Goal: Communication & Community: Answer question/provide support

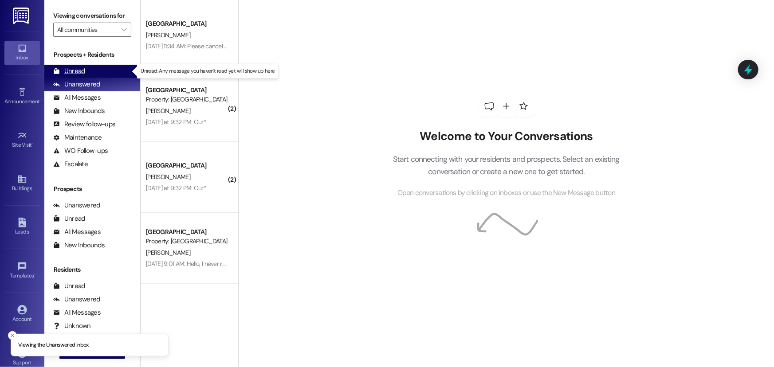
click at [98, 71] on div "Unread (0)" at bounding box center [92, 71] width 96 height 13
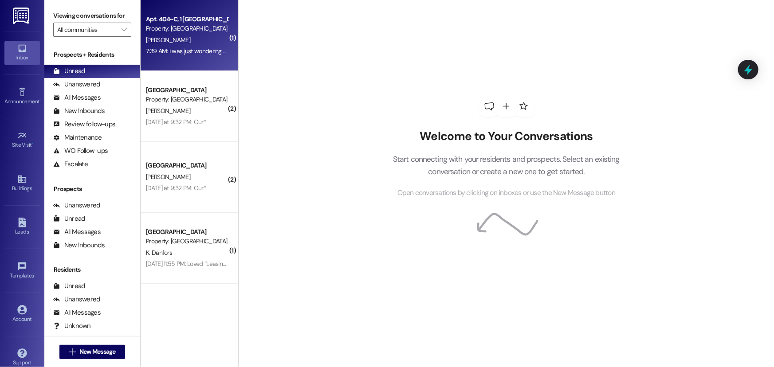
click at [170, 40] on span "[PERSON_NAME]" at bounding box center [168, 40] width 44 height 8
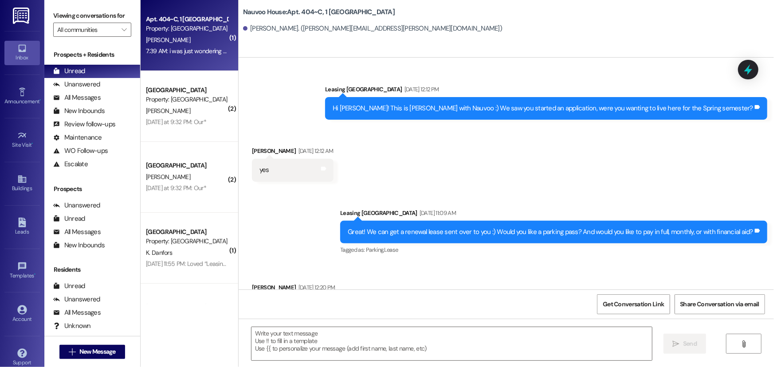
scroll to position [39049, 0]
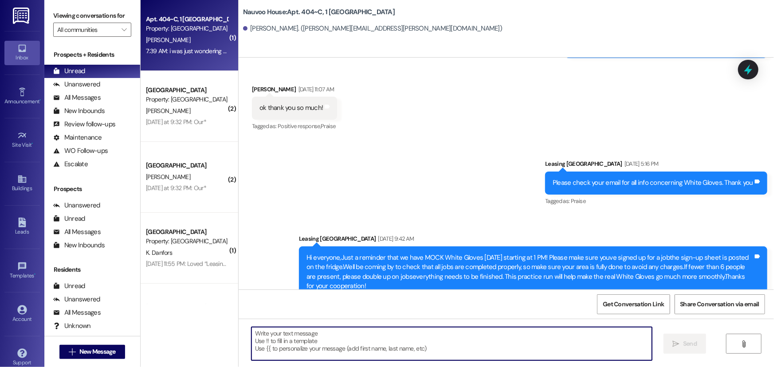
click at [355, 346] on textarea at bounding box center [451, 343] width 400 height 33
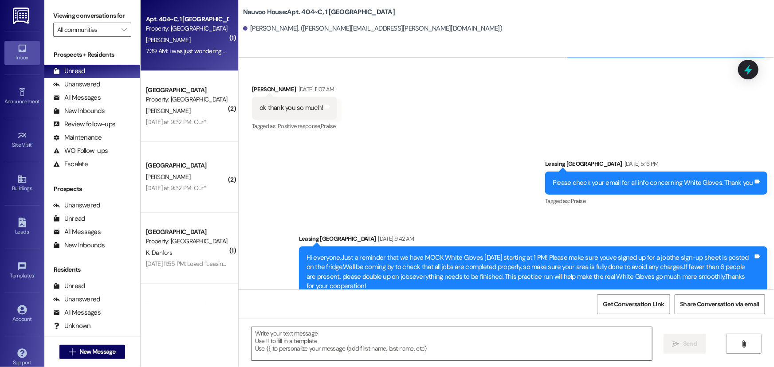
click at [286, 345] on textarea at bounding box center [451, 343] width 400 height 33
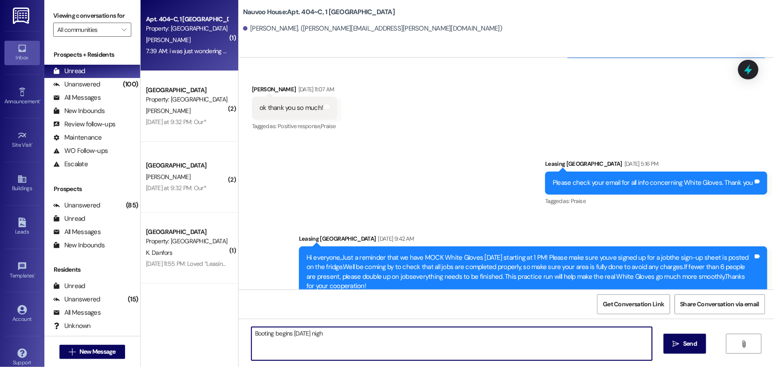
type textarea "Booting begins [DATE] night"
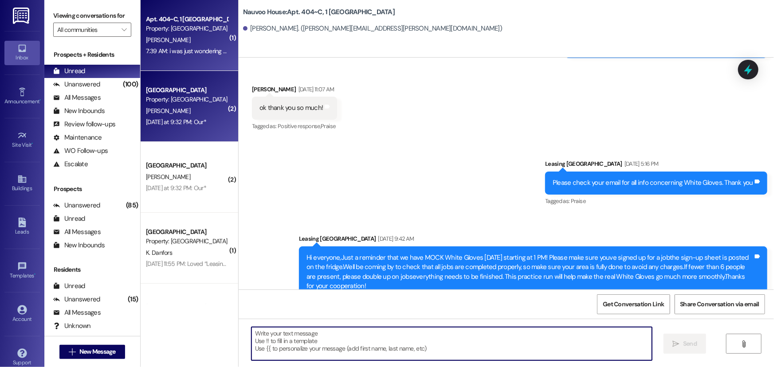
click at [179, 122] on div "[DATE] at 9:32 PM: Our* [DATE] at 9:32 PM: Our*" at bounding box center [176, 122] width 60 height 8
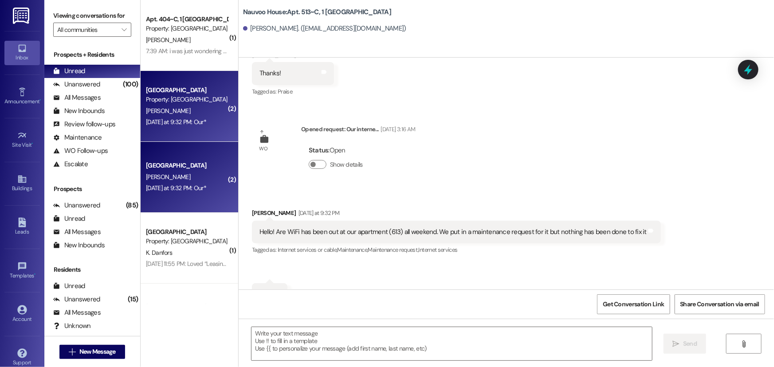
scroll to position [567, 0]
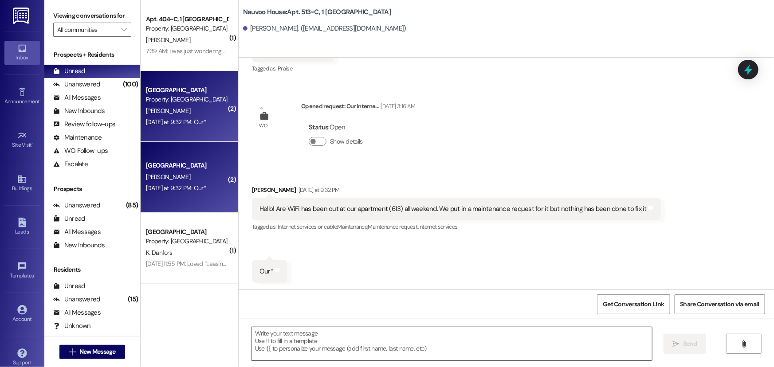
click at [320, 341] on textarea at bounding box center [451, 343] width 400 height 33
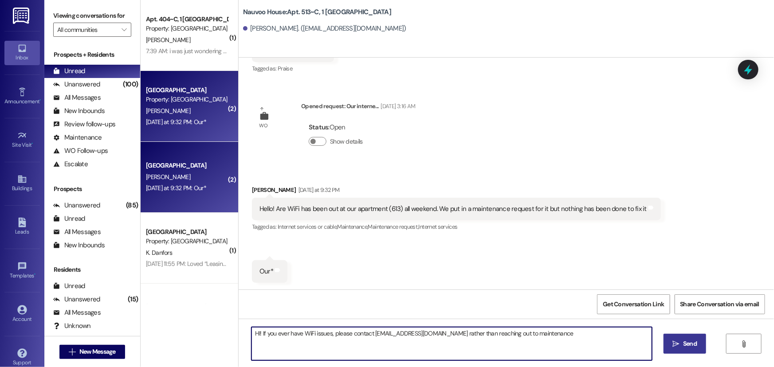
type textarea "HI! If you ever have WiFi issues, please contact [EMAIL_ADDRESS][DOMAIN_NAME] r…"
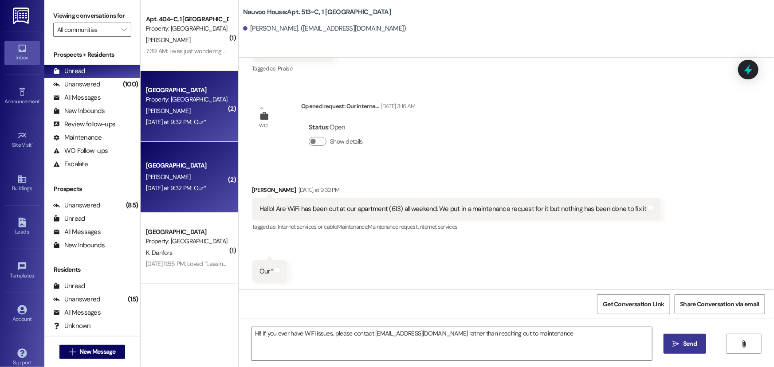
click at [678, 346] on icon "" at bounding box center [676, 344] width 7 height 7
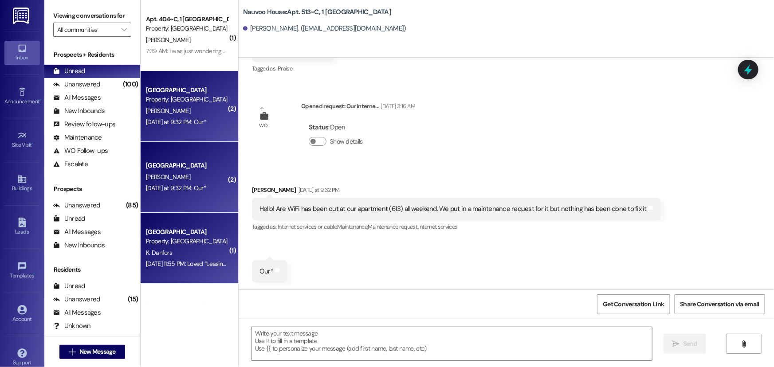
click at [201, 262] on div "[DATE] 11:55 PM: Loved “Leasing [GEOGRAPHIC_DATA] ([GEOGRAPHIC_DATA]): Until [D…" at bounding box center [311, 264] width 331 height 8
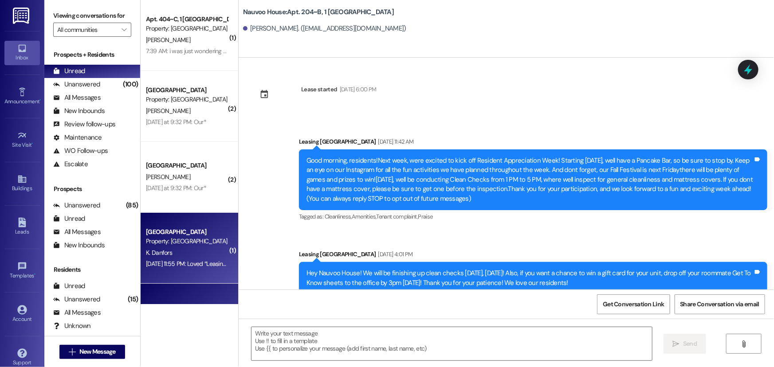
scroll to position [21557, 0]
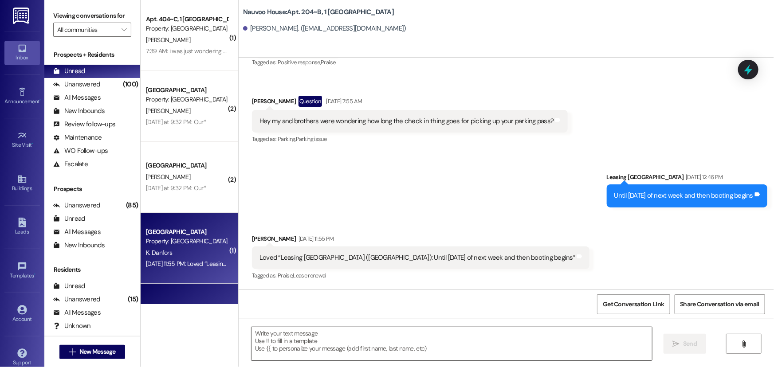
click at [344, 341] on textarea at bounding box center [451, 343] width 400 height 33
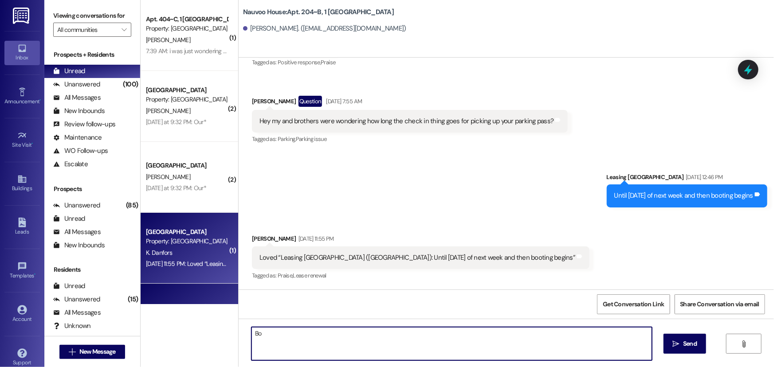
type textarea "B"
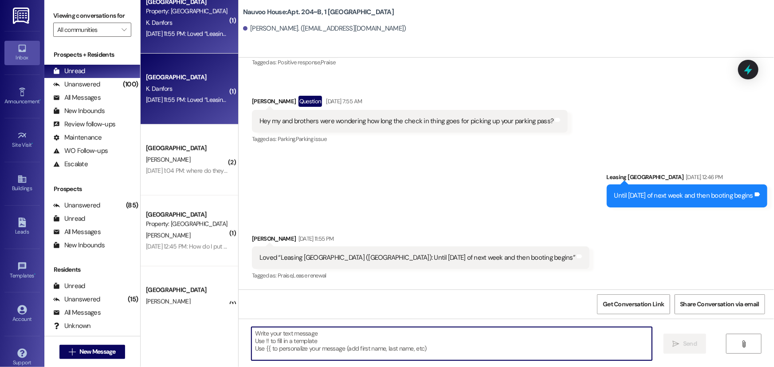
scroll to position [242, 0]
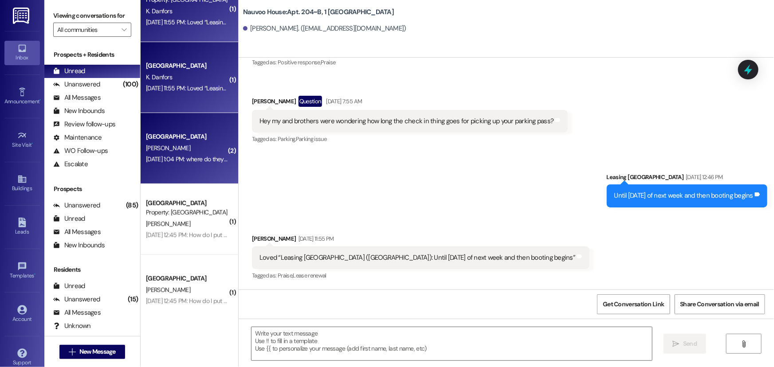
click at [166, 151] on div "[PERSON_NAME]" at bounding box center [187, 148] width 84 height 11
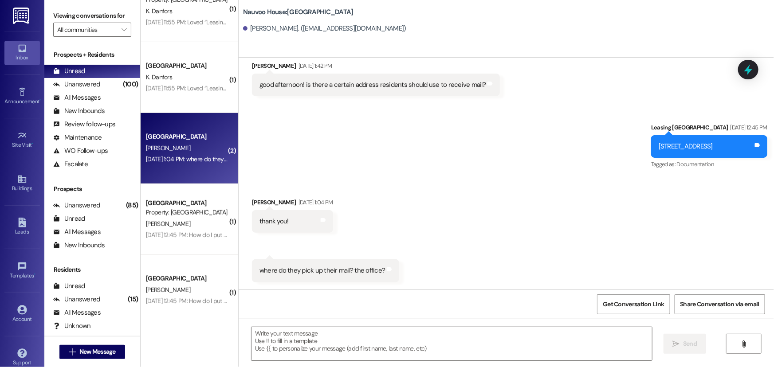
scroll to position [783, 0]
click at [275, 346] on textarea at bounding box center [451, 343] width 400 height 33
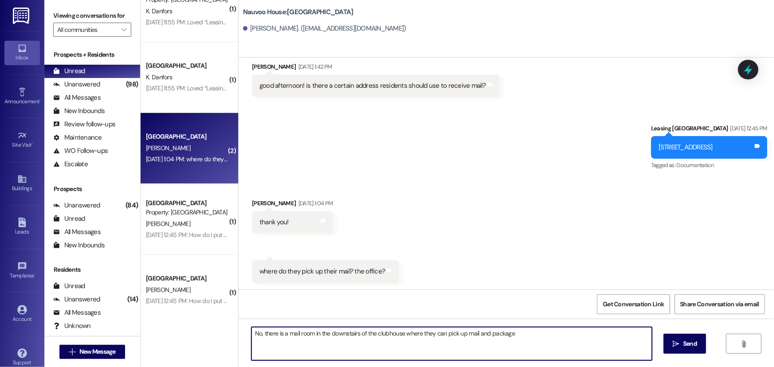
type textarea "No, there is a mail room in the downstairs of the clubhouse where they can pick…"
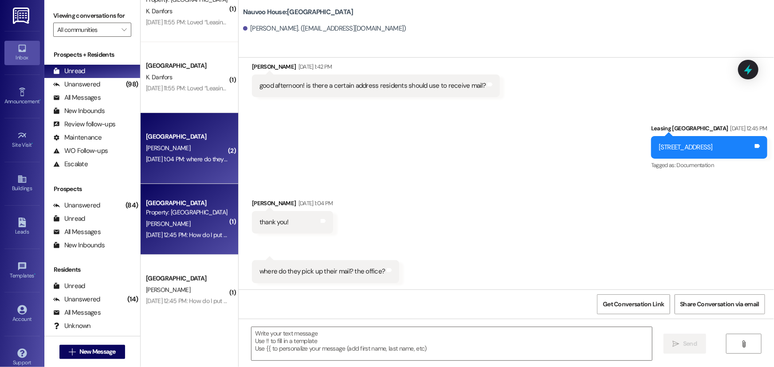
click at [155, 222] on span "[PERSON_NAME]" at bounding box center [168, 224] width 44 height 8
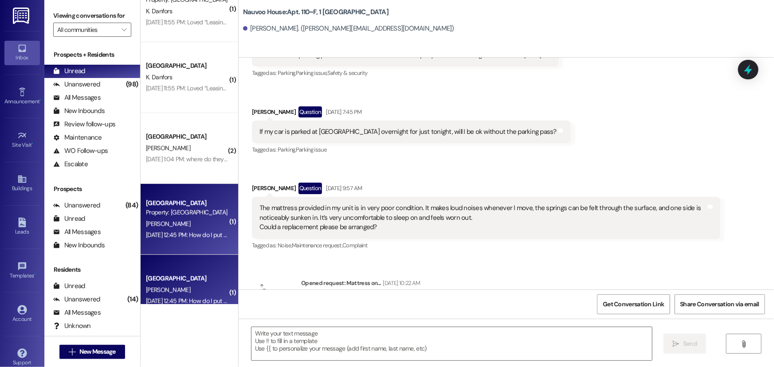
scroll to position [13456, 0]
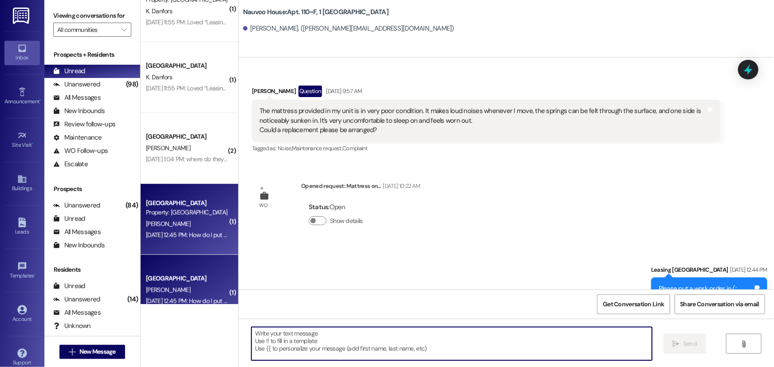
click at [272, 347] on textarea at bounding box center [451, 343] width 400 height 33
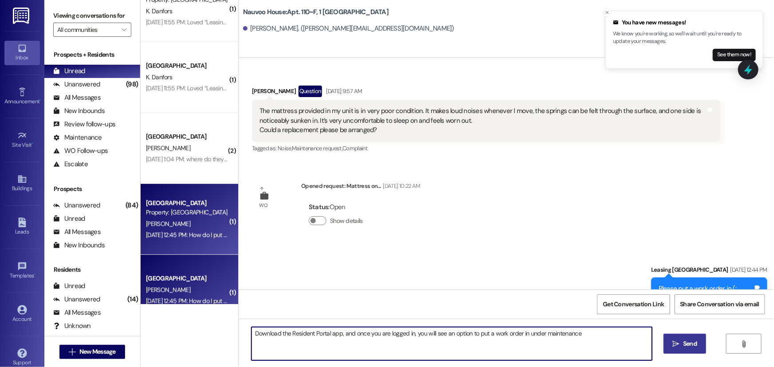
type textarea "Download the Resident Portal app, and once you are logged in, you will see an o…"
click at [687, 344] on span "Send" at bounding box center [690, 343] width 14 height 9
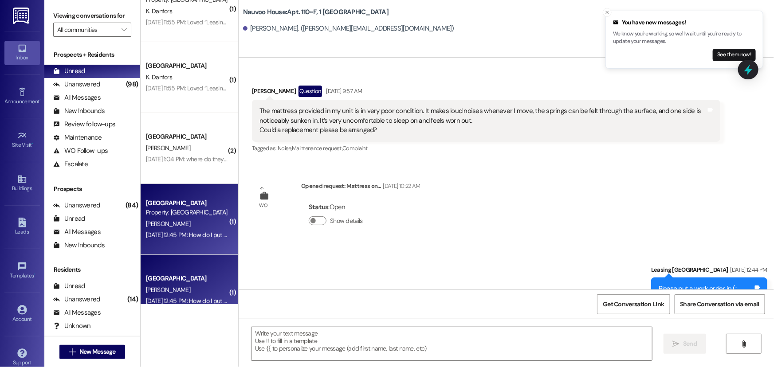
scroll to position [263, 0]
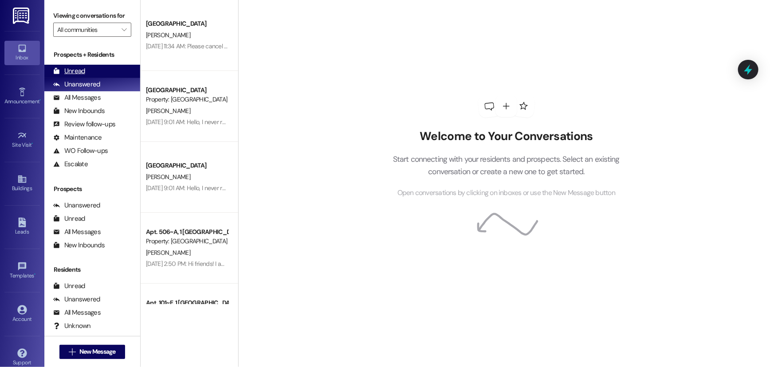
click at [78, 73] on div "Unread" at bounding box center [69, 71] width 32 height 9
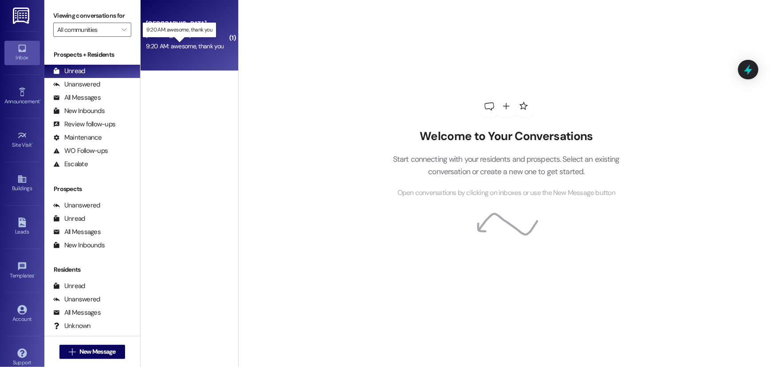
click at [172, 43] on div "9:20 AM: awesome, thank you 9:20 AM: awesome, thank you" at bounding box center [185, 46] width 78 height 8
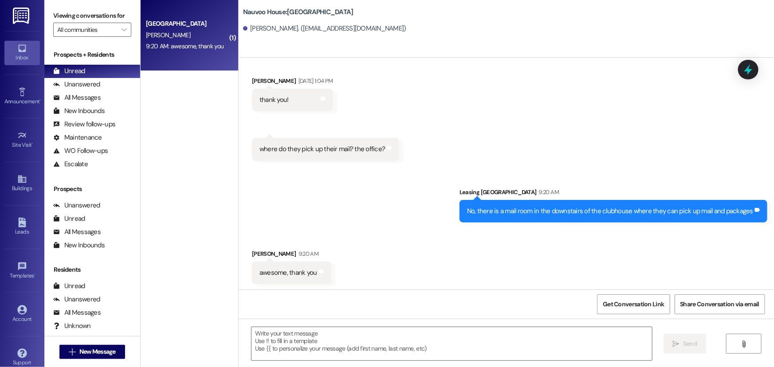
scroll to position [906, 0]
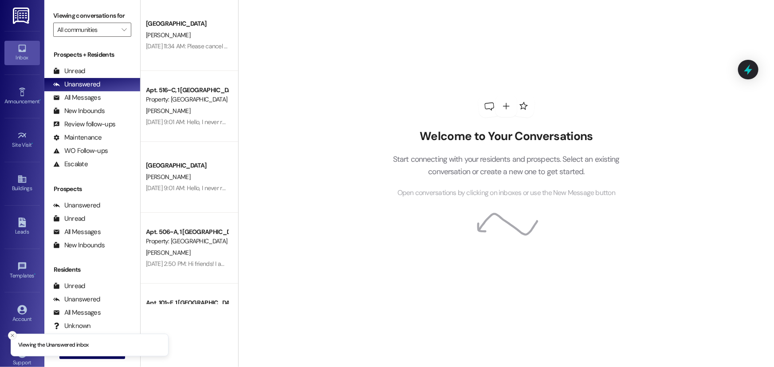
click at [10, 333] on icon "Close toast" at bounding box center [12, 335] width 5 height 5
click at [79, 350] on span "New Message" at bounding box center [97, 351] width 36 height 9
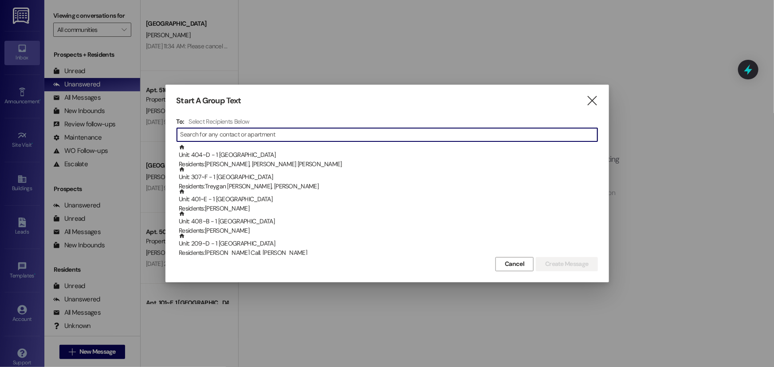
click at [231, 132] on input at bounding box center [388, 135] width 417 height 12
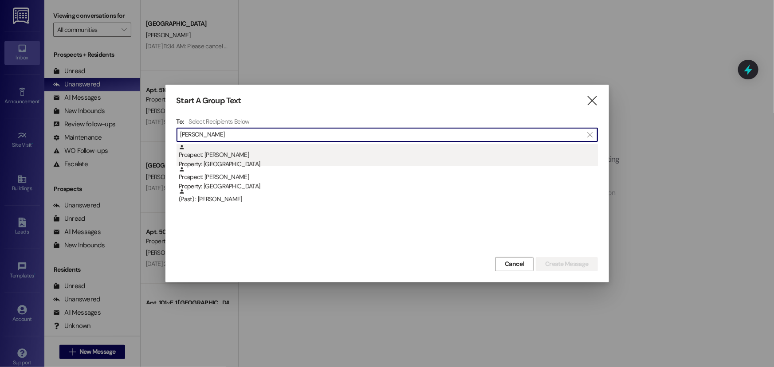
type input "sarah johns"
click at [250, 156] on div "Prospect: Sarah Johnson Property: Nauvoo House" at bounding box center [388, 156] width 419 height 25
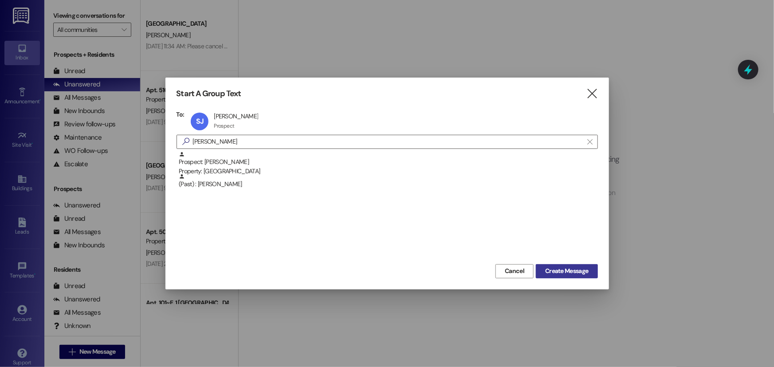
click at [559, 270] on span "Create Message" at bounding box center [566, 270] width 43 height 9
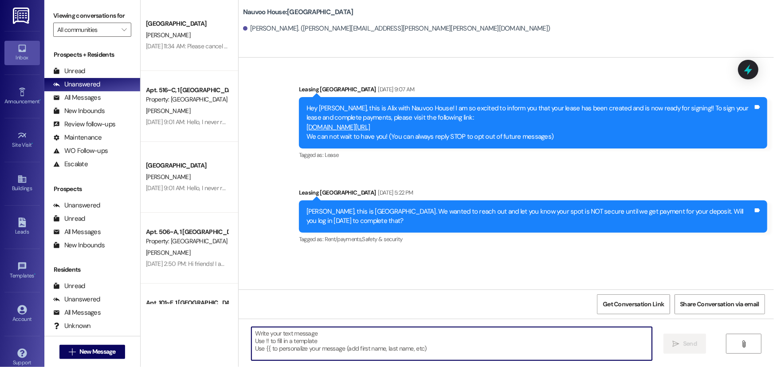
click at [276, 346] on textarea at bounding box center [451, 343] width 400 height 33
paste textarea "Hi [Name], your lease renewal is now ready to sign. Please log in today at nauv…"
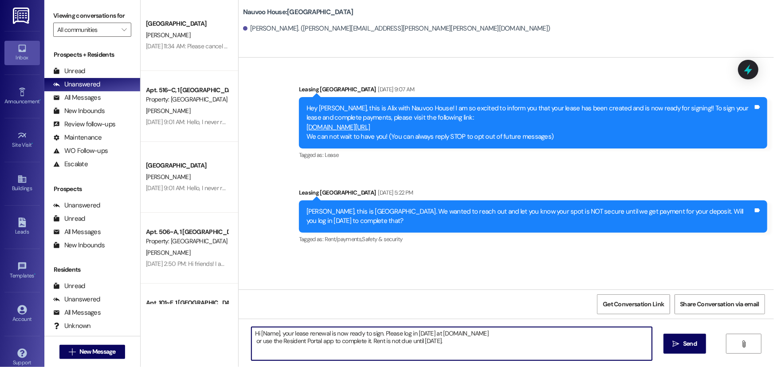
drag, startPoint x: 275, startPoint y: 332, endPoint x: 256, endPoint y: 334, distance: 18.7
click at [256, 334] on textarea "Hi [Name], your lease renewal is now ready to sign. Please log in today at nauv…" at bounding box center [451, 343] width 400 height 33
click at [322, 333] on textarea "Hi Sarah, your lease renewal is now ready to sign. Please log in today at nauvo…" at bounding box center [451, 343] width 400 height 33
drag, startPoint x: 496, startPoint y: 346, endPoint x: 235, endPoint y: 314, distance: 262.2
click at [239, 314] on div "Sent via SMS Leasing Nauvoo House Mar 27, 2025 at 9:07 AM Hey Sarah, this is Al…" at bounding box center [506, 241] width 535 height 367
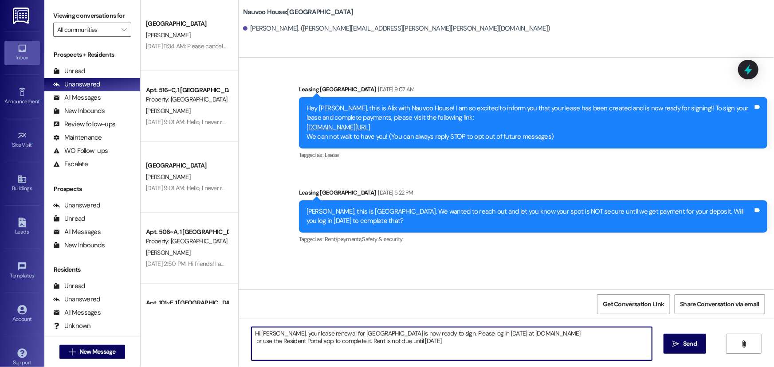
click at [502, 353] on textarea "Hi Sarah, your lease renewal for Nauvoo House is now ready to sign. Please log …" at bounding box center [451, 343] width 400 height 33
type textarea "Hi Sarah, your lease renewal for Nauvoo House is now ready to sign. Please log …"
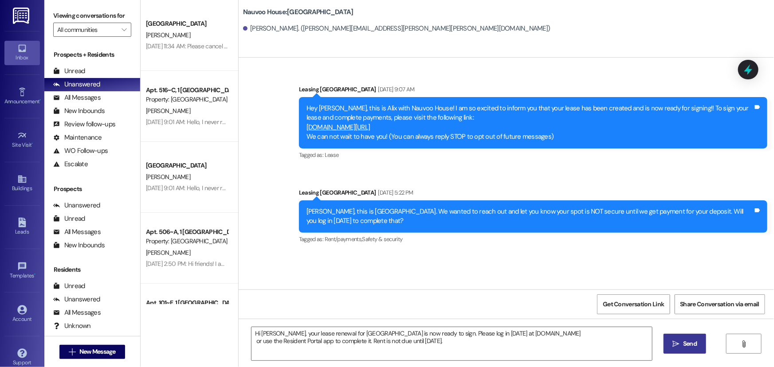
click at [679, 346] on span " Send" at bounding box center [685, 343] width 28 height 9
